Goal: Information Seeking & Learning: Learn about a topic

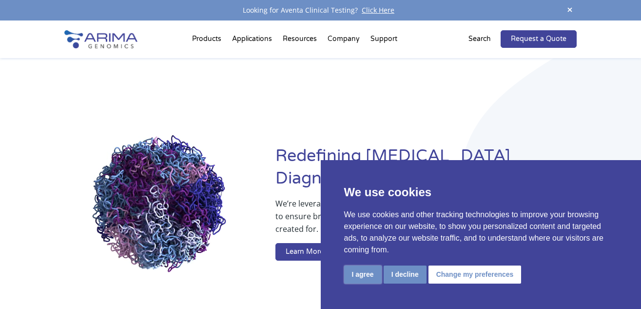
click at [371, 273] on button "I agree" at bounding box center [363, 274] width 38 height 18
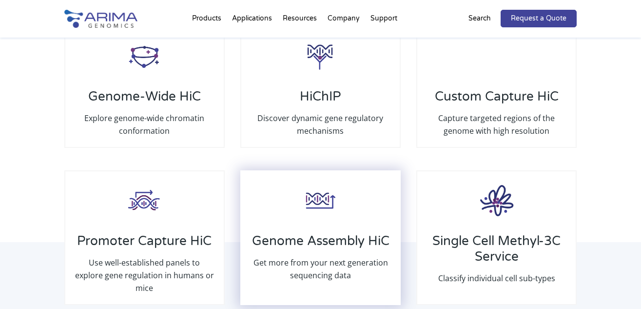
scroll to position [1499, 0]
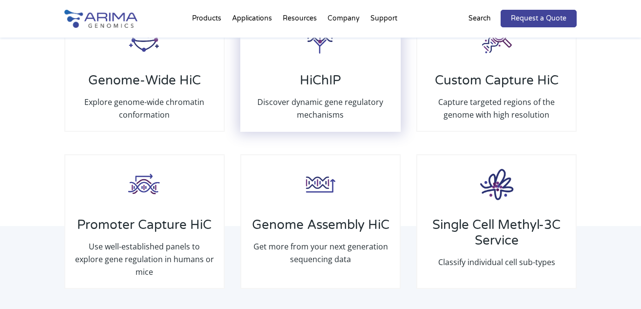
click at [331, 113] on p "Discover dynamic gene regulatory mechanisms" at bounding box center [320, 108] width 139 height 25
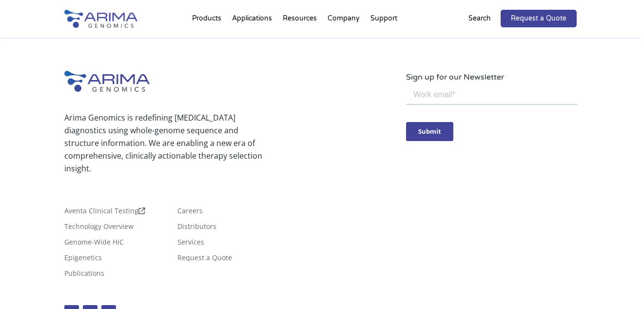
scroll to position [2681, 0]
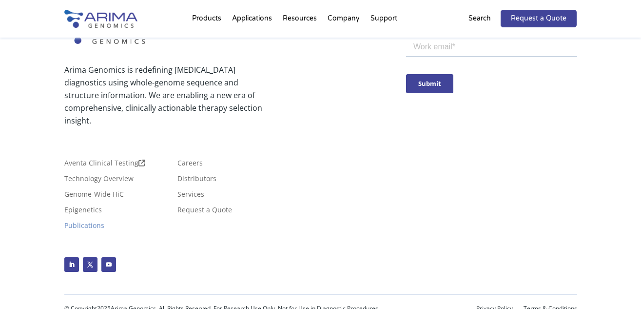
click at [104, 222] on link "Publications" at bounding box center [84, 227] width 40 height 11
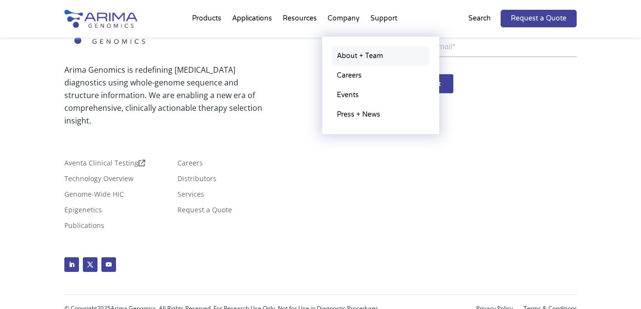
click at [358, 57] on link "About + Team" at bounding box center [380, 55] width 97 height 19
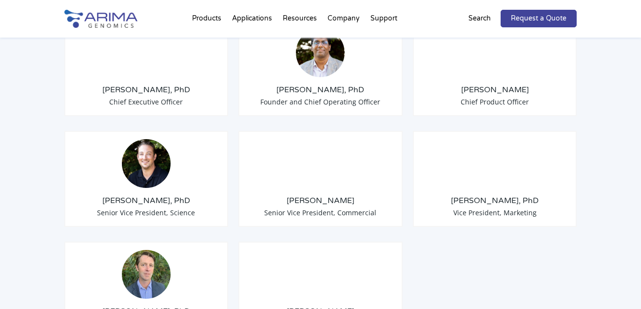
scroll to position [819, 0]
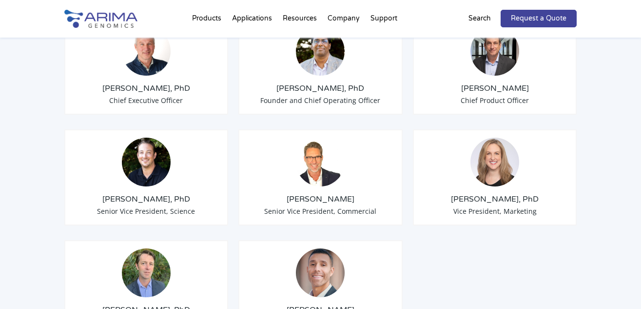
click at [146, 194] on h3 "Anthony Schmitt, PhD" at bounding box center [147, 199] width 148 height 11
copy div "Anthony Schmitt, PhD"
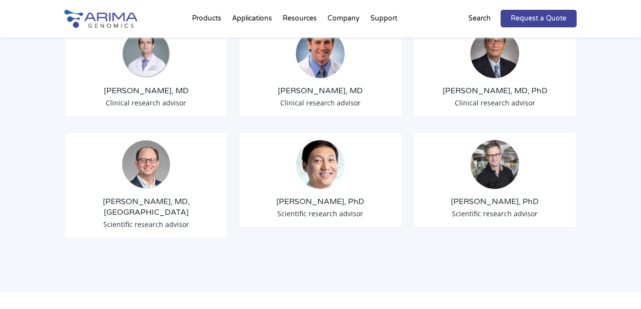
scroll to position [1230, 0]
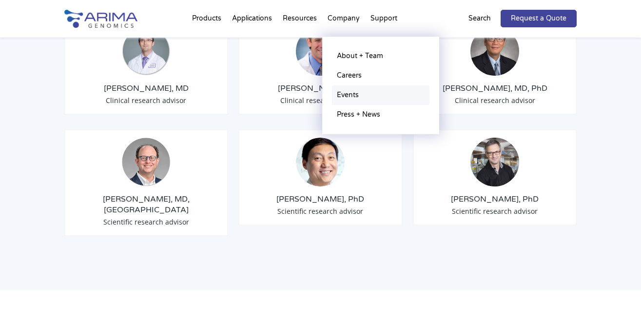
click at [355, 93] on link "Events" at bounding box center [380, 94] width 97 height 19
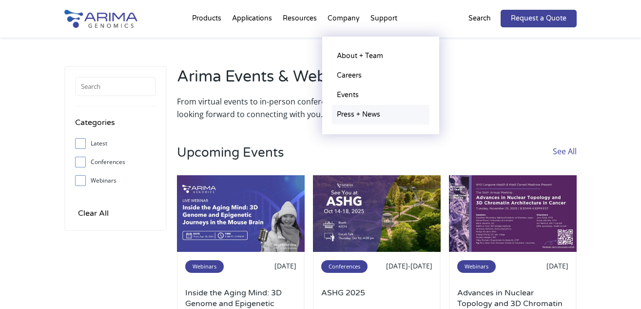
click at [348, 115] on link "Press + News" at bounding box center [380, 114] width 97 height 19
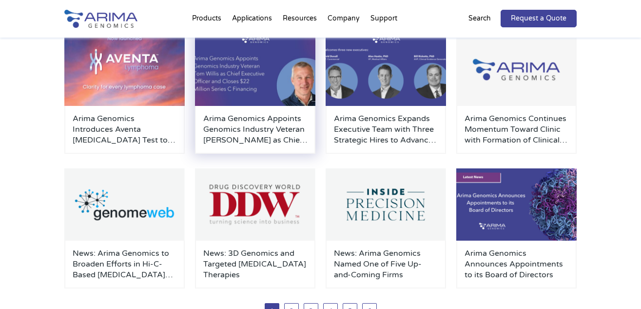
scroll to position [187, 0]
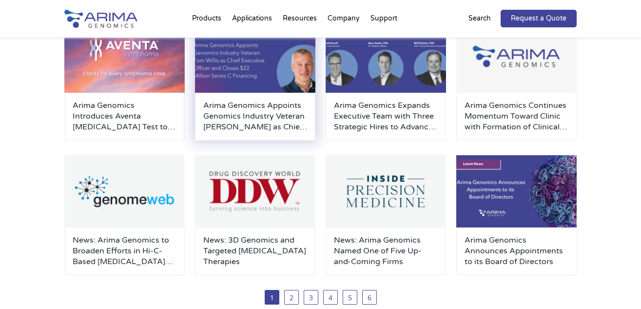
click at [254, 109] on h3 "Arima Genomics Appoints Genomics Industry Veteran [PERSON_NAME] as Chief Execut…" at bounding box center [255, 116] width 104 height 32
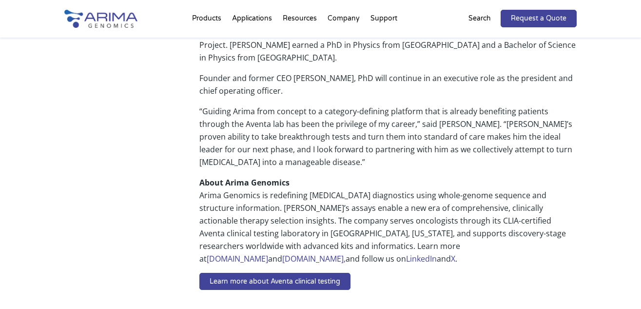
scroll to position [682, 0]
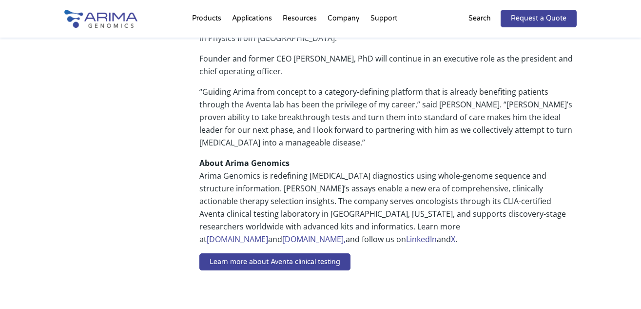
click at [344, 234] on link "[DOMAIN_NAME]" at bounding box center [312, 239] width 61 height 11
click at [123, 21] on img at bounding box center [100, 19] width 73 height 18
